Goal: Find contact information

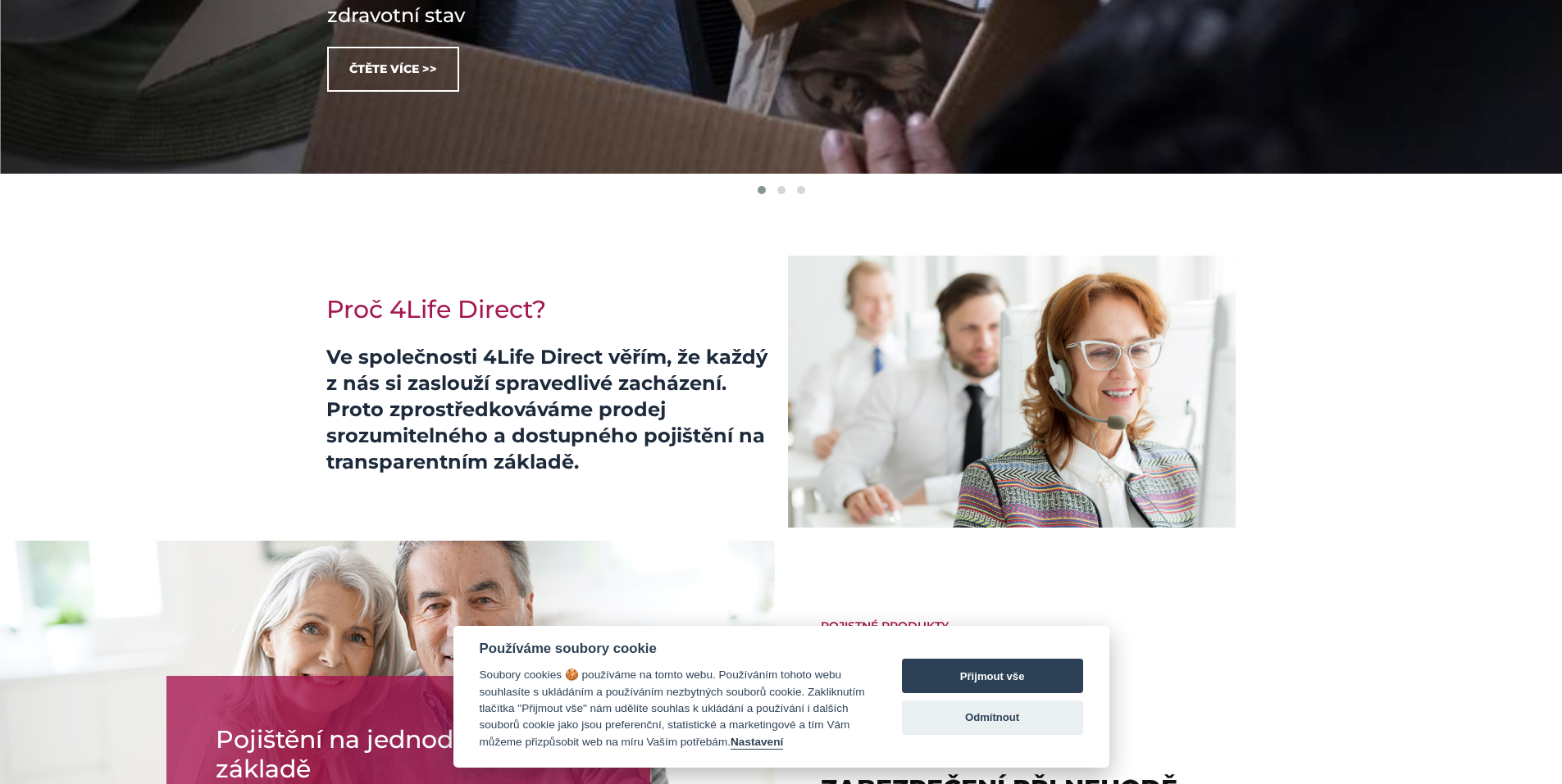
scroll to position [574, 0]
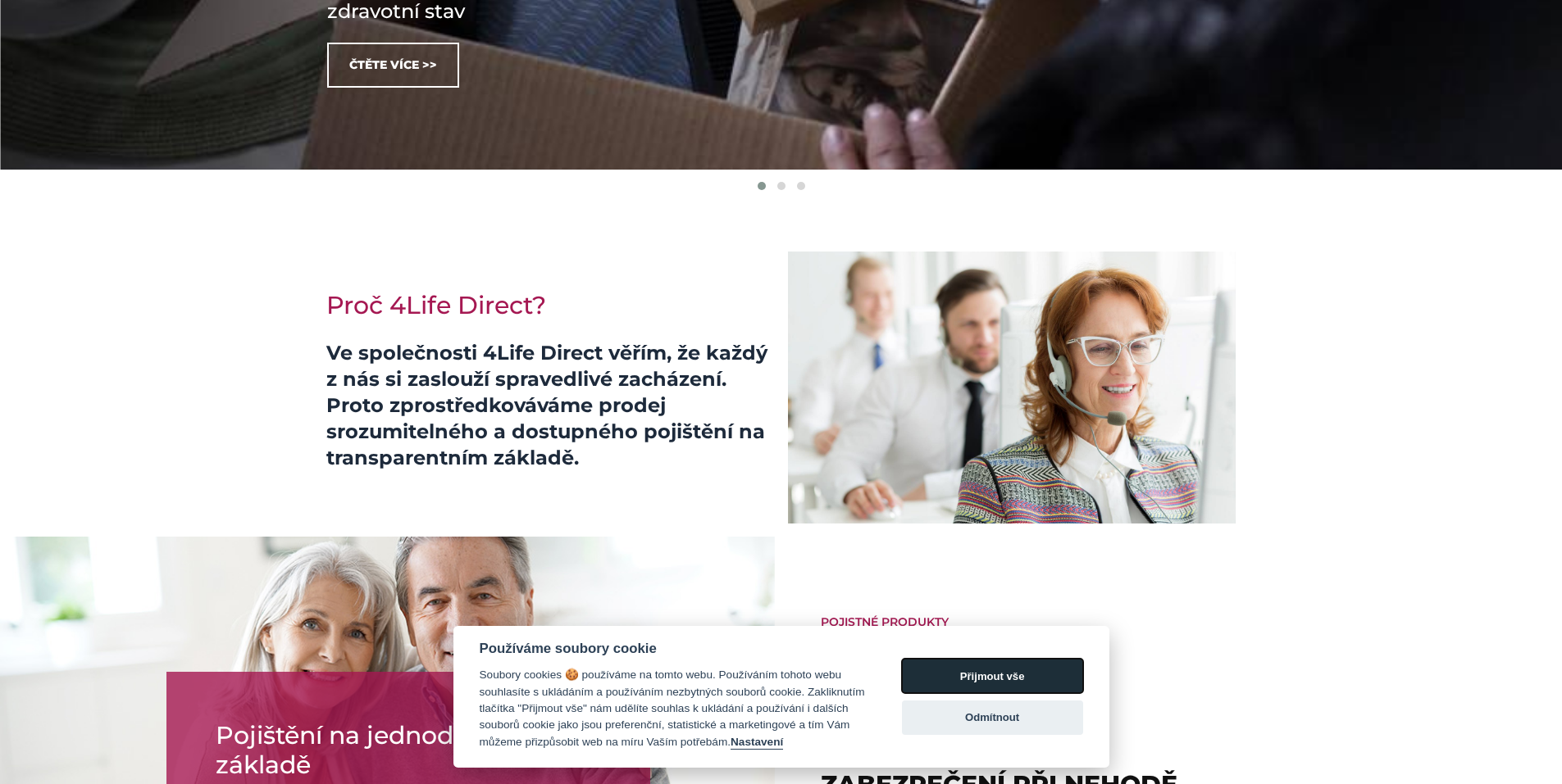
click at [993, 676] on font "Přijmout vše" at bounding box center [992, 676] width 65 height 12
checkbox input "true"
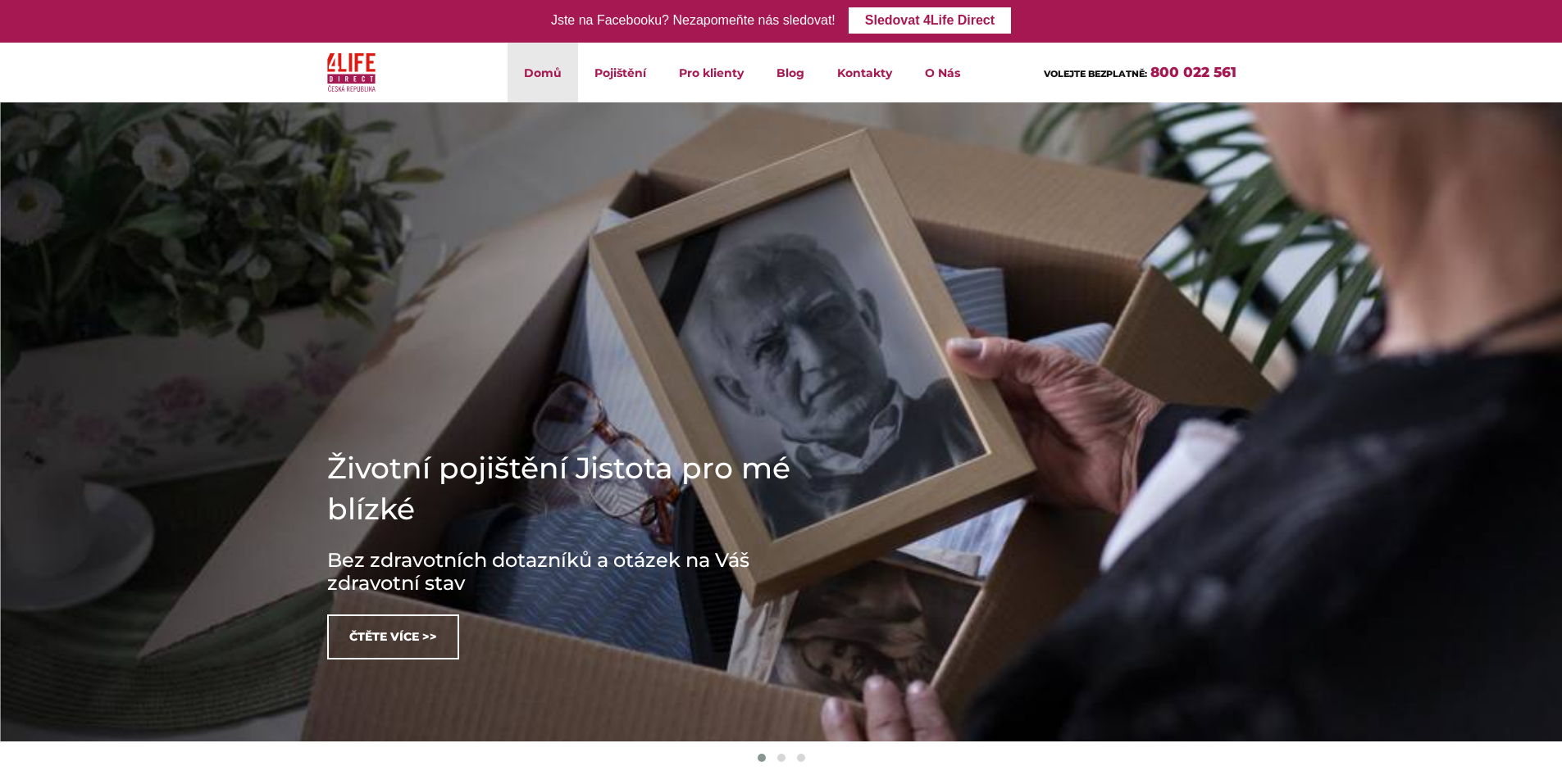
scroll to position [0, 0]
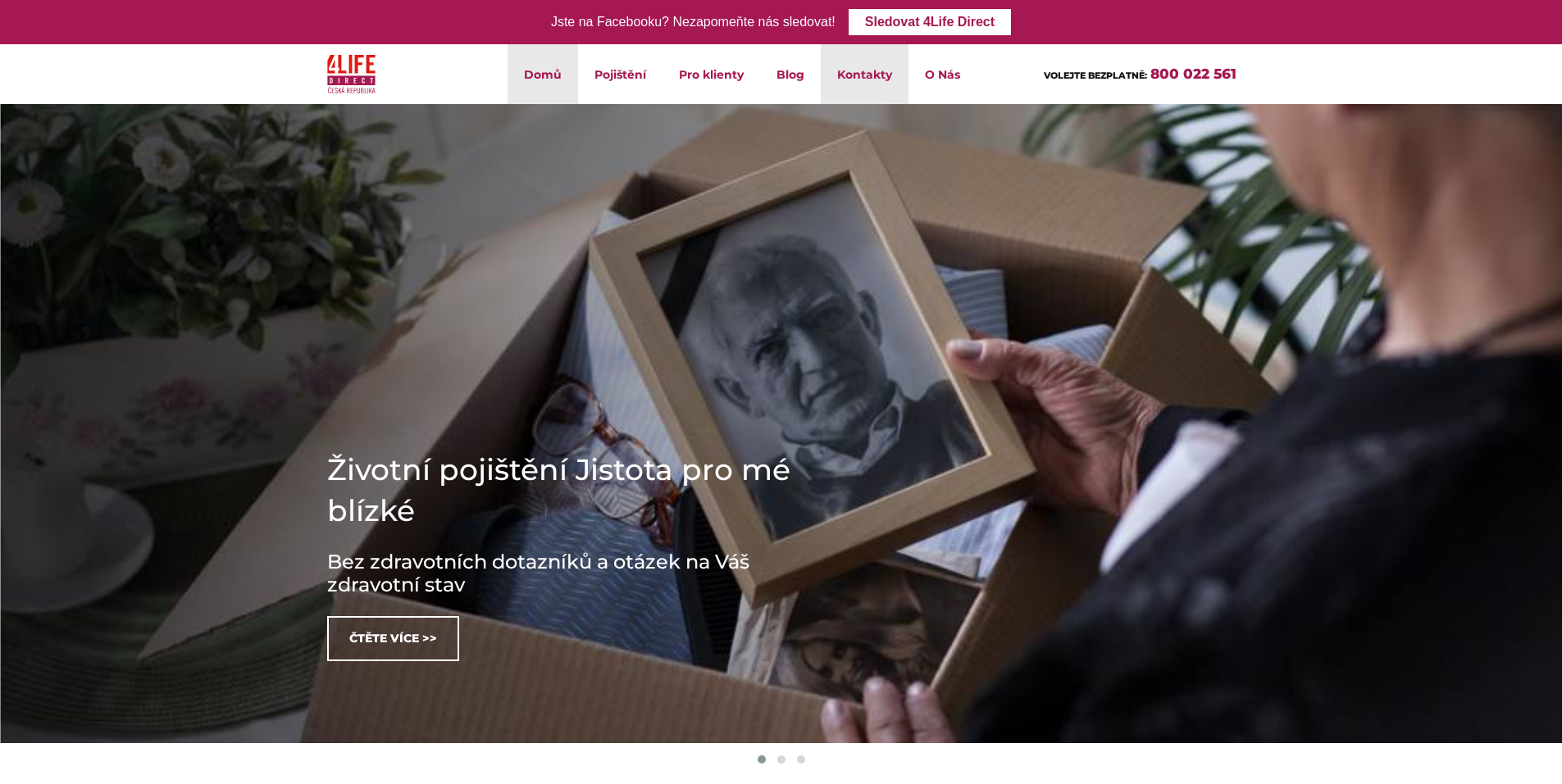
click at [871, 74] on font "Kontakty" at bounding box center [864, 74] width 55 height 15
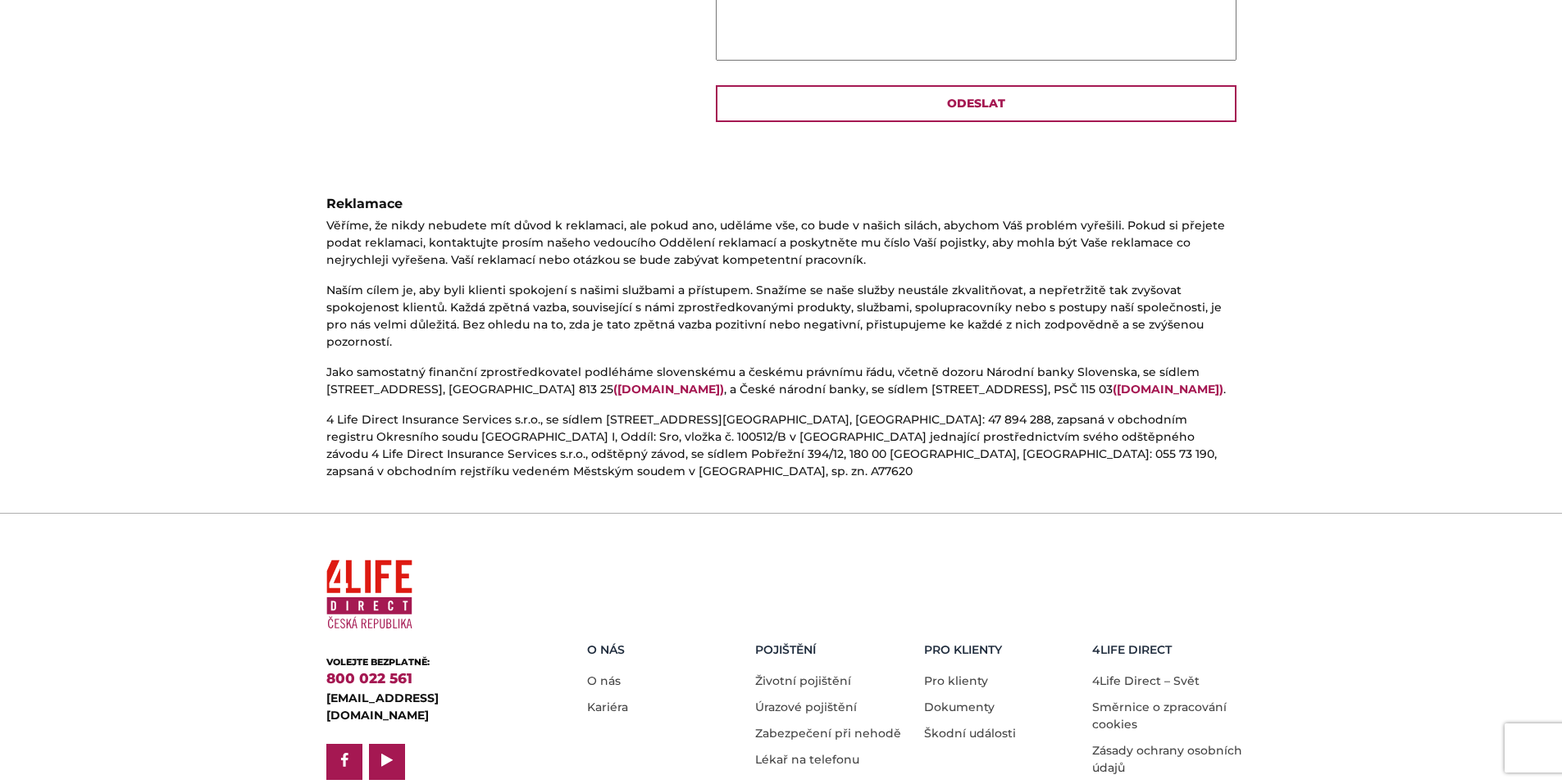
scroll to position [807, 0]
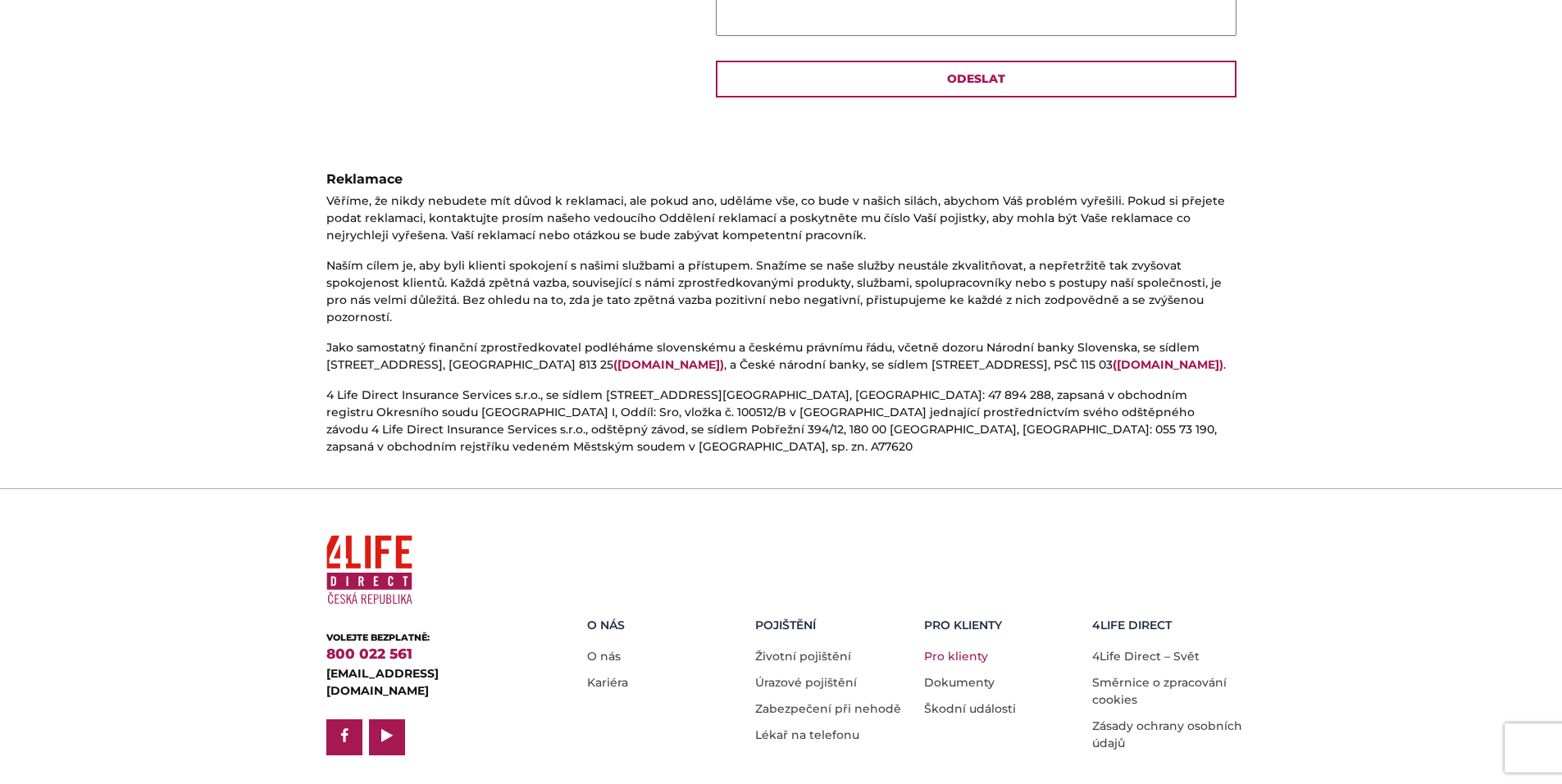
click at [954, 648] on link "Pro klienty" at bounding box center [956, 655] width 64 height 15
